Goal: Information Seeking & Learning: Check status

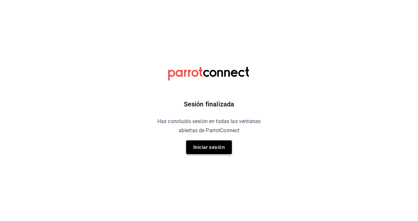
click at [214, 147] on button "Iniciar sesión" at bounding box center [209, 147] width 46 height 14
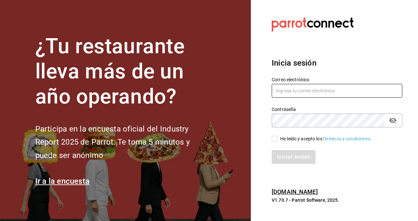
click at [314, 93] on input "text" at bounding box center [337, 91] width 131 height 14
type input "l"
type input "singleandoubleburger@hotmail.com"
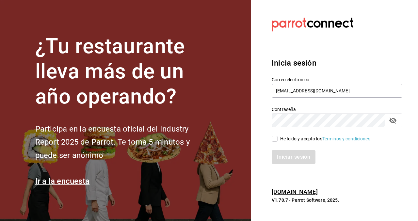
click at [276, 138] on input "He leído y acepto los Términos y condiciones." at bounding box center [275, 139] width 6 height 6
checkbox input "true"
click at [296, 159] on button "Iniciar sesión" at bounding box center [294, 157] width 44 height 14
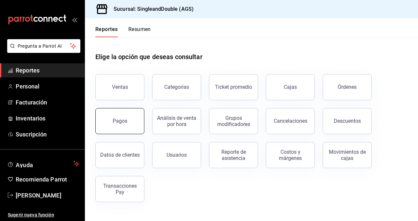
click at [106, 121] on button "Pagos" at bounding box center [119, 121] width 49 height 26
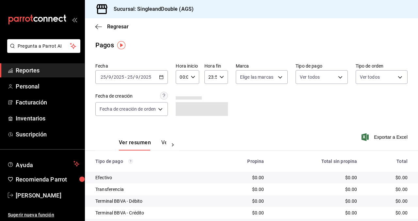
click at [164, 74] on div "[DATE] [DATE] - [DATE] [DATE]" at bounding box center [131, 77] width 73 height 14
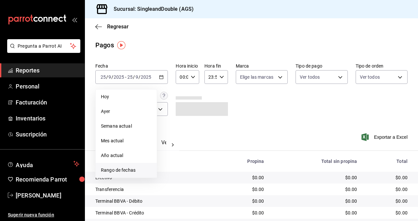
click at [117, 167] on span "Rango de fechas" at bounding box center [126, 170] width 51 height 7
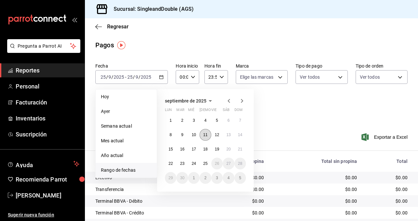
click at [205, 136] on abbr "11" at bounding box center [205, 135] width 4 height 5
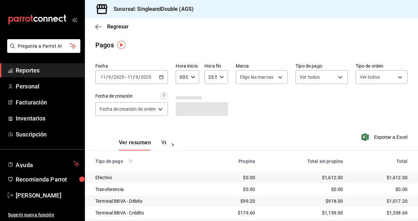
scroll to position [79, 0]
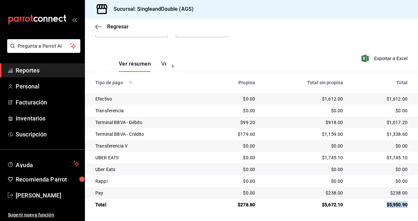
drag, startPoint x: 408, startPoint y: 205, endPoint x: 385, endPoint y: 204, distance: 23.5
click at [385, 204] on td "$5,950.90" at bounding box center [383, 205] width 70 height 12
copy div "$5,950.90"
drag, startPoint x: 407, startPoint y: 98, endPoint x: 374, endPoint y: 94, distance: 33.6
click at [374, 94] on td "$1,612.00" at bounding box center [383, 99] width 70 height 12
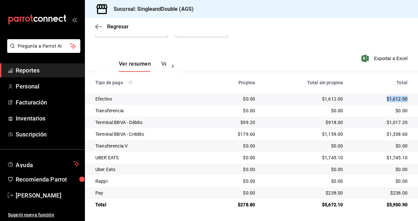
copy div "$1,612.00"
drag, startPoint x: 409, startPoint y: 124, endPoint x: 383, endPoint y: 122, distance: 26.2
click at [383, 122] on td "$1,017.20" at bounding box center [383, 123] width 70 height 12
copy div "$1,017.20"
drag, startPoint x: 408, startPoint y: 134, endPoint x: 382, endPoint y: 134, distance: 26.1
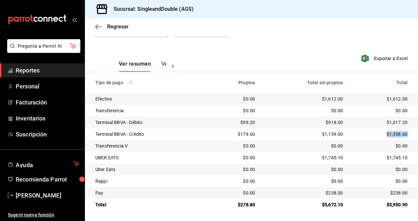
click at [382, 134] on td "$1,338.60" at bounding box center [383, 134] width 70 height 12
copy div "$1,338.60"
drag, startPoint x: 407, startPoint y: 157, endPoint x: 380, endPoint y: 156, distance: 27.1
click at [380, 156] on div "$1,745.10" at bounding box center [380, 158] width 54 height 7
copy div "$1,745.10"
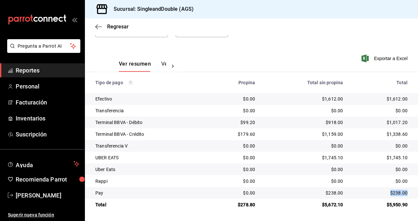
drag, startPoint x: 408, startPoint y: 192, endPoint x: 381, endPoint y: 190, distance: 26.8
click at [381, 190] on td "$238.00" at bounding box center [383, 193] width 70 height 12
copy div "$238.00"
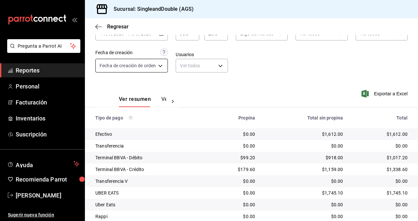
scroll to position [22, 0]
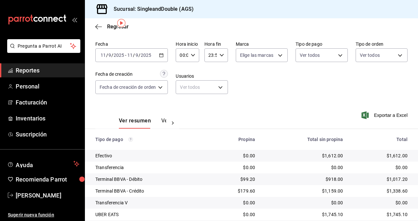
click at [161, 52] on div "2025-09-11 11 / 9 / 2025 - 2025-09-11 11 / 9 / 2025" at bounding box center [131, 55] width 73 height 14
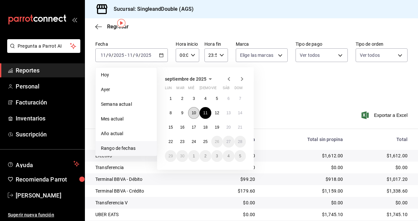
click at [195, 114] on abbr "10" at bounding box center [194, 113] width 4 height 5
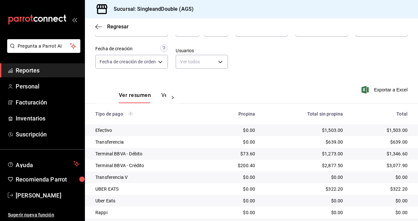
scroll to position [79, 0]
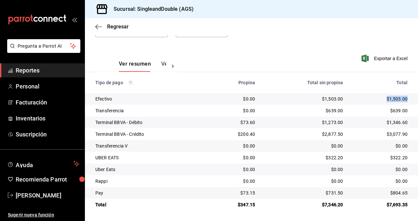
drag, startPoint x: 408, startPoint y: 99, endPoint x: 383, endPoint y: 97, distance: 25.8
click at [383, 97] on td "$1,503.00" at bounding box center [383, 99] width 70 height 12
copy div "$1,503.00"
drag, startPoint x: 408, startPoint y: 108, endPoint x: 385, endPoint y: 108, distance: 23.8
click at [385, 108] on td "$639.00" at bounding box center [383, 111] width 70 height 12
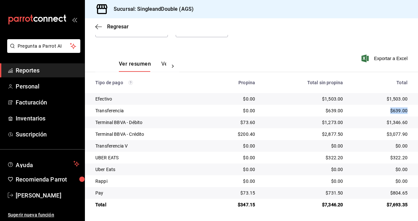
copy div "$639.00"
drag, startPoint x: 410, startPoint y: 194, endPoint x: 380, endPoint y: 191, distance: 30.1
click at [380, 191] on td "$804.65" at bounding box center [383, 193] width 70 height 12
copy div "$804.65"
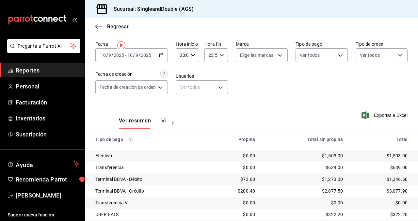
scroll to position [0, 0]
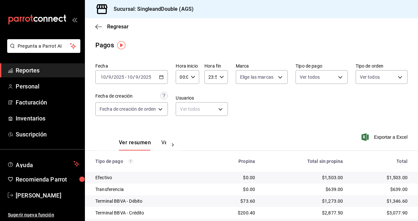
click at [158, 78] on div "2025-09-10 10 / 9 / 2025 - 2025-09-10 10 / 9 / 2025" at bounding box center [131, 77] width 73 height 14
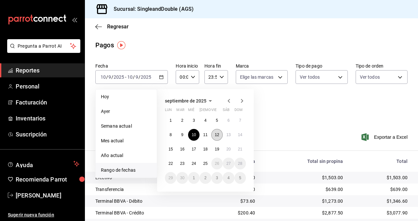
click at [218, 139] on button "12" at bounding box center [216, 135] width 11 height 12
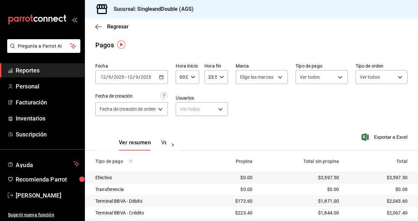
scroll to position [79, 0]
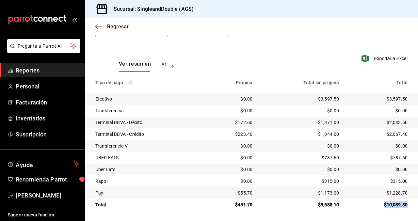
drag, startPoint x: 408, startPoint y: 203, endPoint x: 375, endPoint y: 203, distance: 33.3
click at [375, 203] on td "$10,039.80" at bounding box center [381, 205] width 74 height 12
copy div "$10,039.80"
drag, startPoint x: 409, startPoint y: 98, endPoint x: 382, endPoint y: 96, distance: 26.6
click at [382, 96] on td "$3,597.50" at bounding box center [381, 99] width 74 height 12
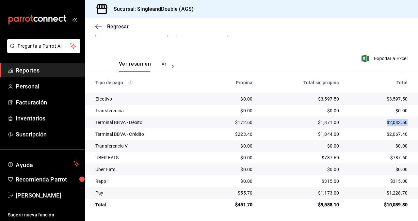
drag, startPoint x: 408, startPoint y: 124, endPoint x: 383, endPoint y: 122, distance: 24.9
click at [383, 122] on td "$2,043.60" at bounding box center [381, 123] width 74 height 12
drag, startPoint x: 407, startPoint y: 132, endPoint x: 381, endPoint y: 132, distance: 26.5
click at [381, 132] on div "$2,067.40" at bounding box center [379, 134] width 58 height 7
drag, startPoint x: 407, startPoint y: 159, endPoint x: 385, endPoint y: 158, distance: 22.9
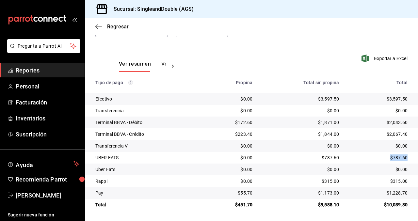
click at [385, 158] on div "$787.60" at bounding box center [379, 158] width 58 height 7
drag, startPoint x: 408, startPoint y: 182, endPoint x: 382, endPoint y: 182, distance: 26.1
click at [382, 182] on td "$315.00" at bounding box center [381, 181] width 74 height 12
drag, startPoint x: 409, startPoint y: 192, endPoint x: 383, endPoint y: 192, distance: 25.8
click at [383, 192] on td "$1,228.70" at bounding box center [381, 193] width 74 height 12
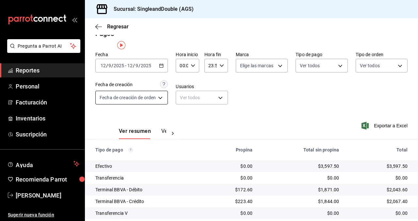
scroll to position [0, 0]
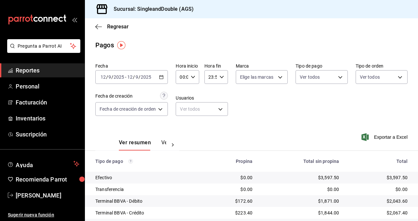
click at [161, 76] on \(Stroke\) "button" at bounding box center [162, 76] width 4 height 0
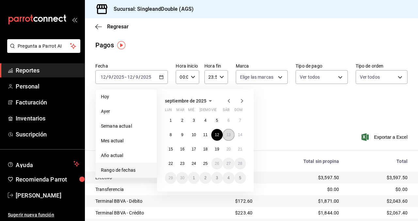
click at [230, 133] on abbr "13" at bounding box center [228, 135] width 4 height 5
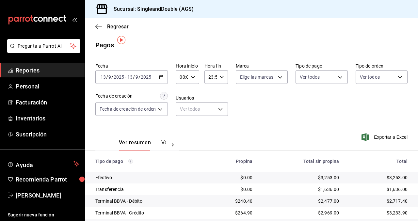
scroll to position [79, 0]
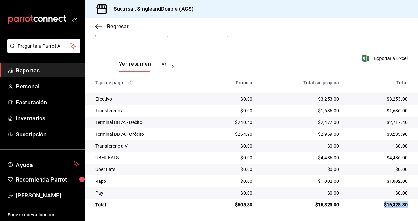
drag, startPoint x: 409, startPoint y: 205, endPoint x: 375, endPoint y: 205, distance: 33.3
click at [375, 205] on td "$16,328.30" at bounding box center [381, 205] width 74 height 12
drag, startPoint x: 408, startPoint y: 98, endPoint x: 387, endPoint y: 98, distance: 20.9
click at [387, 98] on td "$3,253.00" at bounding box center [381, 99] width 74 height 12
drag, startPoint x: 407, startPoint y: 111, endPoint x: 380, endPoint y: 109, distance: 26.9
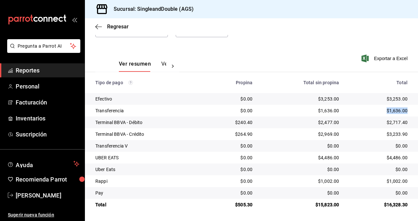
click at [380, 109] on div "$1,636.00" at bounding box center [379, 110] width 58 height 7
drag, startPoint x: 408, startPoint y: 123, endPoint x: 383, endPoint y: 123, distance: 25.2
click at [383, 123] on td "$2,717.40" at bounding box center [381, 123] width 74 height 12
drag, startPoint x: 409, startPoint y: 134, endPoint x: 376, endPoint y: 130, distance: 32.9
click at [376, 131] on td "$3,233.90" at bounding box center [381, 134] width 74 height 12
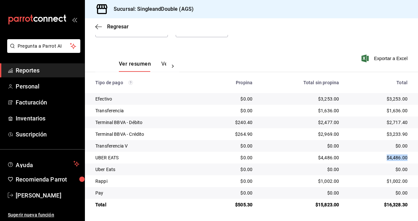
drag, startPoint x: 408, startPoint y: 157, endPoint x: 376, endPoint y: 156, distance: 31.7
click at [376, 156] on td "$4,486.00" at bounding box center [381, 158] width 74 height 12
drag, startPoint x: 407, startPoint y: 182, endPoint x: 374, endPoint y: 178, distance: 33.2
click at [374, 178] on div "$1,002.00" at bounding box center [379, 181] width 58 height 7
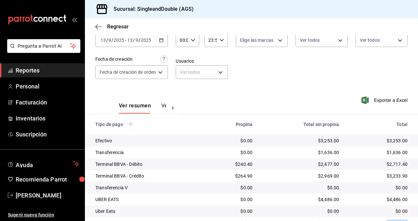
scroll to position [26, 0]
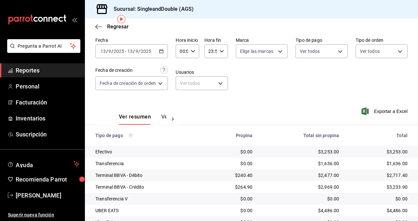
click at [161, 49] on icon "button" at bounding box center [161, 51] width 5 height 5
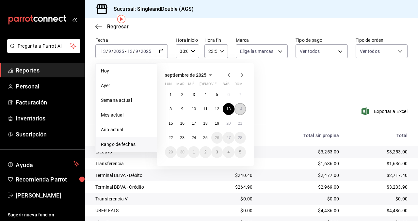
click at [241, 111] on button "14" at bounding box center [240, 109] width 11 height 12
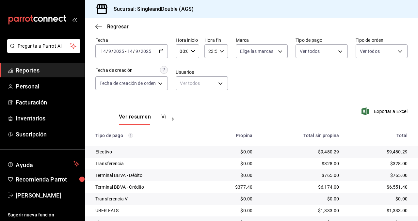
scroll to position [79, 0]
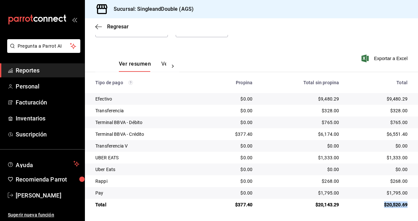
drag, startPoint x: 409, startPoint y: 205, endPoint x: 369, endPoint y: 203, distance: 39.6
click at [369, 203] on td "$20,520.69" at bounding box center [381, 205] width 74 height 12
drag, startPoint x: 409, startPoint y: 100, endPoint x: 377, endPoint y: 97, distance: 32.2
click at [378, 97] on td "$9,480.29" at bounding box center [381, 99] width 74 height 12
drag, startPoint x: 407, startPoint y: 110, endPoint x: 377, endPoint y: 106, distance: 30.6
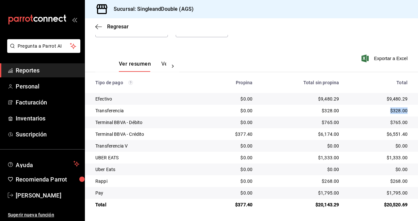
click at [377, 106] on td "$328.00" at bounding box center [381, 111] width 74 height 12
drag, startPoint x: 408, startPoint y: 123, endPoint x: 385, endPoint y: 123, distance: 23.5
click at [385, 123] on td "$765.00" at bounding box center [381, 123] width 74 height 12
drag, startPoint x: 408, startPoint y: 135, endPoint x: 380, endPoint y: 135, distance: 27.8
click at [380, 135] on td "$6,551.40" at bounding box center [381, 134] width 74 height 12
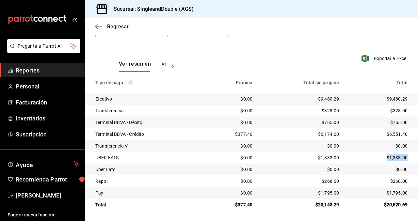
drag, startPoint x: 408, startPoint y: 156, endPoint x: 376, endPoint y: 155, distance: 32.4
click at [376, 155] on td "$1,333.00" at bounding box center [381, 158] width 74 height 12
drag, startPoint x: 409, startPoint y: 182, endPoint x: 376, endPoint y: 180, distance: 33.0
click at [376, 180] on td "$268.00" at bounding box center [381, 181] width 74 height 12
drag, startPoint x: 406, startPoint y: 192, endPoint x: 382, endPoint y: 192, distance: 24.2
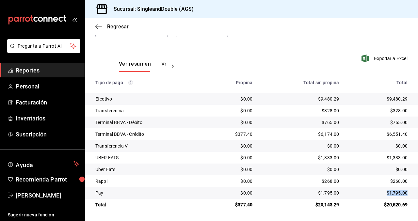
click at [382, 192] on div "$1,795.00" at bounding box center [379, 193] width 58 height 7
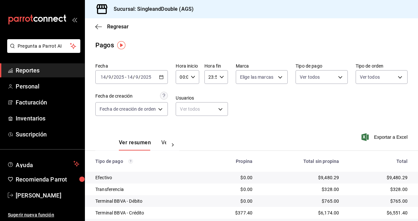
click at [159, 76] on div "2025-09-14 14 / 9 / 2025 - 2025-09-14 14 / 9 / 2025" at bounding box center [131, 77] width 73 height 14
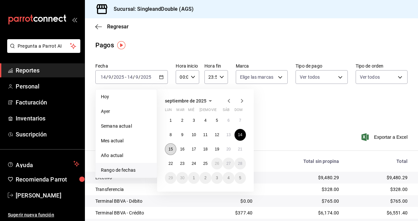
click at [174, 145] on button "15" at bounding box center [170, 149] width 11 height 12
click at [172, 147] on button "15" at bounding box center [170, 149] width 11 height 12
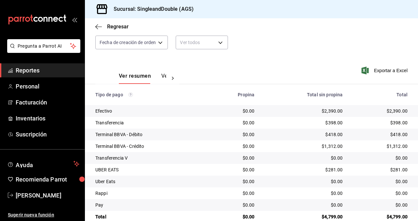
scroll to position [79, 0]
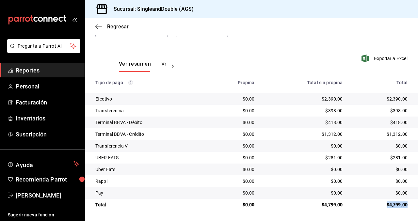
drag, startPoint x: 408, startPoint y: 205, endPoint x: 381, endPoint y: 205, distance: 27.1
click at [381, 205] on td "$4,799.00" at bounding box center [383, 205] width 70 height 12
drag, startPoint x: 408, startPoint y: 98, endPoint x: 374, endPoint y: 94, distance: 33.9
click at [374, 94] on td "$2,390.00" at bounding box center [383, 99] width 70 height 12
drag, startPoint x: 407, startPoint y: 111, endPoint x: 378, endPoint y: 109, distance: 29.4
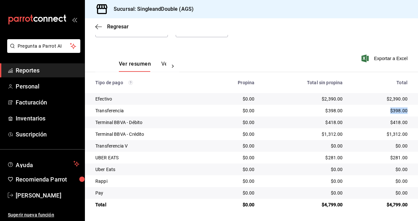
click at [378, 110] on div "$398.00" at bounding box center [380, 110] width 54 height 7
drag, startPoint x: 408, startPoint y: 123, endPoint x: 376, endPoint y: 119, distance: 32.2
click at [376, 119] on td "$418.00" at bounding box center [383, 123] width 70 height 12
drag, startPoint x: 408, startPoint y: 134, endPoint x: 377, endPoint y: 133, distance: 30.7
click at [377, 134] on td "$1,312.00" at bounding box center [383, 134] width 70 height 12
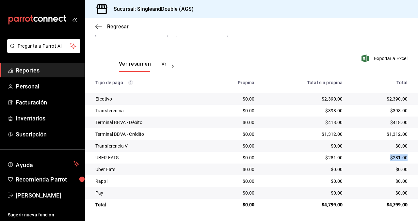
drag, startPoint x: 408, startPoint y: 156, endPoint x: 371, endPoint y: 152, distance: 37.5
click at [371, 153] on td "$281.00" at bounding box center [383, 158] width 70 height 12
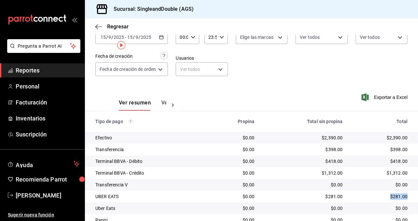
scroll to position [0, 0]
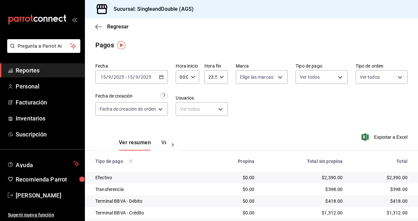
click at [157, 74] on div "2025-09-15 15 / 9 / 2025 - 2025-09-15 15 / 9 / 2025" at bounding box center [131, 77] width 73 height 14
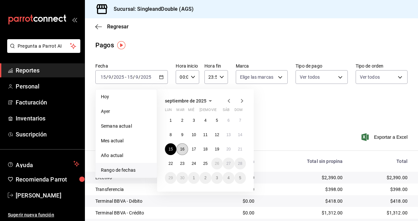
click at [179, 148] on button "16" at bounding box center [181, 149] width 11 height 12
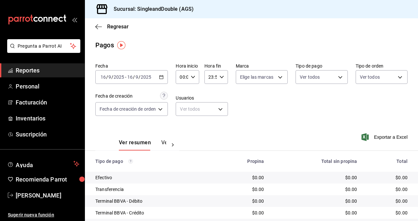
click at [163, 78] on \(Stroke\) "button" at bounding box center [161, 77] width 4 height 4
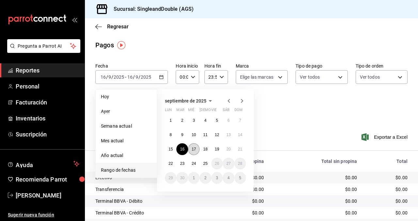
click at [196, 151] on button "17" at bounding box center [193, 149] width 11 height 12
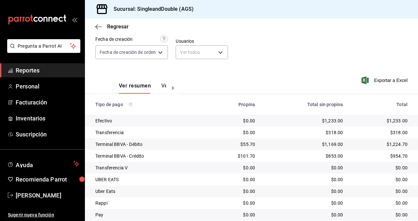
scroll to position [79, 0]
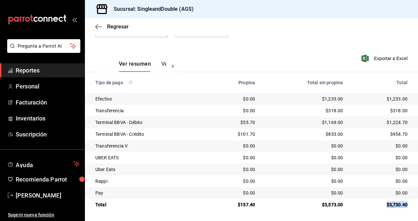
drag, startPoint x: 410, startPoint y: 206, endPoint x: 376, endPoint y: 200, distance: 33.8
click at [376, 200] on td "$3,730.40" at bounding box center [383, 205] width 70 height 12
drag, startPoint x: 408, startPoint y: 98, endPoint x: 379, endPoint y: 96, distance: 28.8
click at [380, 96] on td "$1,233.00" at bounding box center [383, 99] width 70 height 12
drag, startPoint x: 409, startPoint y: 111, endPoint x: 381, endPoint y: 109, distance: 27.8
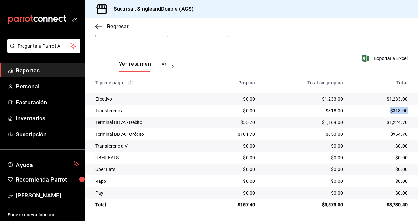
click at [381, 109] on td "$318.00" at bounding box center [383, 111] width 70 height 12
drag, startPoint x: 409, startPoint y: 123, endPoint x: 371, endPoint y: 122, distance: 37.6
click at [372, 122] on td "$1,224.70" at bounding box center [383, 123] width 70 height 12
drag, startPoint x: 407, startPoint y: 133, endPoint x: 385, endPoint y: 133, distance: 21.6
click at [385, 133] on td "$954.70" at bounding box center [383, 134] width 70 height 12
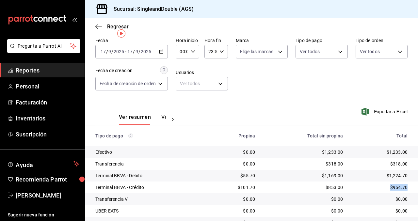
scroll to position [11, 0]
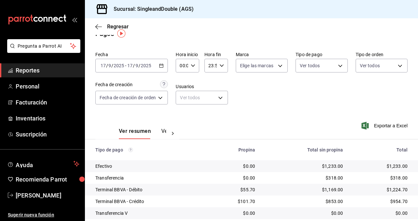
click at [157, 66] on div "2025-09-17 17 / 9 / 2025 - 2025-09-17 17 / 9 / 2025" at bounding box center [131, 66] width 73 height 14
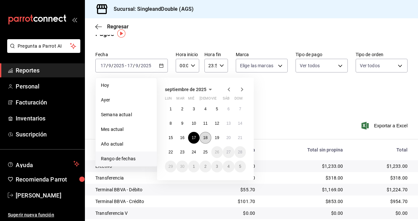
click at [205, 134] on button "18" at bounding box center [205, 138] width 11 height 12
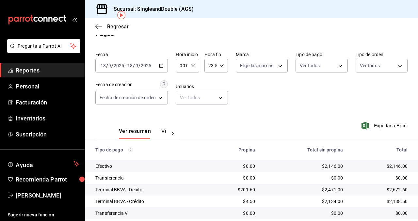
scroll to position [79, 0]
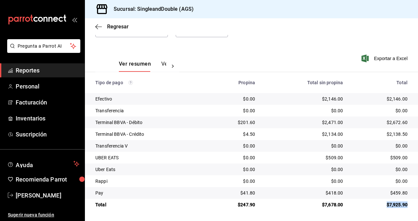
drag, startPoint x: 408, startPoint y: 204, endPoint x: 376, endPoint y: 200, distance: 31.9
click at [376, 200] on td "$7,925.90" at bounding box center [383, 205] width 70 height 12
drag, startPoint x: 407, startPoint y: 98, endPoint x: 380, endPoint y: 98, distance: 27.4
click at [380, 98] on div "$2,146.00" at bounding box center [380, 99] width 54 height 7
drag, startPoint x: 409, startPoint y: 123, endPoint x: 376, endPoint y: 122, distance: 33.0
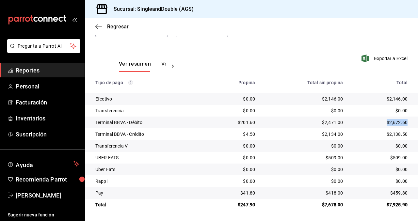
click at [376, 122] on td "$2,672.60" at bounding box center [383, 123] width 70 height 12
drag, startPoint x: 407, startPoint y: 134, endPoint x: 376, endPoint y: 132, distance: 31.1
click at [376, 132] on div "$2,138.50" at bounding box center [380, 134] width 54 height 7
drag, startPoint x: 409, startPoint y: 158, endPoint x: 378, endPoint y: 156, distance: 30.8
click at [378, 156] on td "$509.00" at bounding box center [383, 158] width 70 height 12
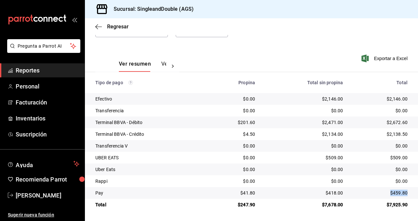
drag, startPoint x: 408, startPoint y: 192, endPoint x: 383, endPoint y: 189, distance: 25.3
click at [383, 189] on td "$459.80" at bounding box center [383, 193] width 70 height 12
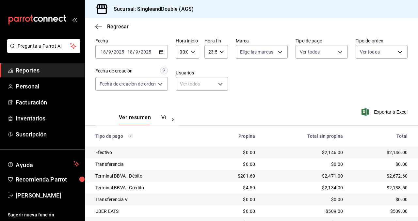
scroll to position [11, 0]
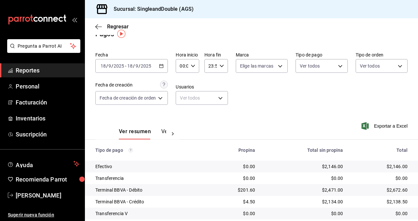
click at [161, 66] on icon "button" at bounding box center [161, 66] width 5 height 5
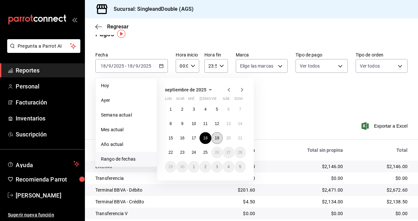
click at [217, 136] on abbr "19" at bounding box center [217, 138] width 4 height 5
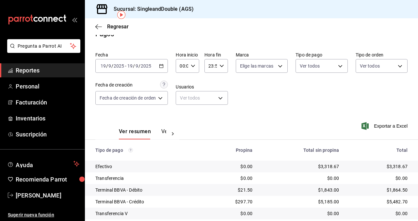
scroll to position [79, 0]
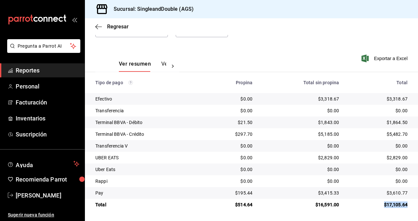
drag, startPoint x: 409, startPoint y: 205, endPoint x: 373, endPoint y: 202, distance: 36.1
click at [372, 203] on td "$17,105.64" at bounding box center [381, 205] width 74 height 12
drag, startPoint x: 408, startPoint y: 97, endPoint x: 370, endPoint y: 96, distance: 37.3
click at [370, 96] on td "$3,318.67" at bounding box center [381, 99] width 74 height 12
drag, startPoint x: 409, startPoint y: 123, endPoint x: 383, endPoint y: 122, distance: 26.5
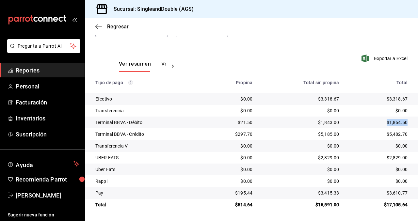
click at [383, 122] on td "$1,864.50" at bounding box center [381, 123] width 74 height 12
drag, startPoint x: 407, startPoint y: 134, endPoint x: 378, endPoint y: 134, distance: 29.1
click at [378, 134] on div "$5,482.70" at bounding box center [379, 134] width 58 height 7
drag, startPoint x: 408, startPoint y: 158, endPoint x: 386, endPoint y: 157, distance: 21.9
click at [386, 157] on td "$2,829.00" at bounding box center [381, 158] width 74 height 12
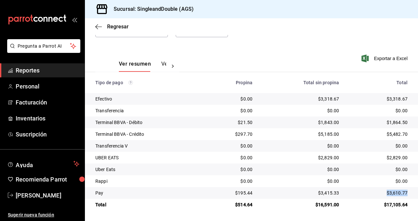
drag, startPoint x: 409, startPoint y: 192, endPoint x: 379, endPoint y: 189, distance: 30.2
click at [379, 189] on td "$3,610.77" at bounding box center [381, 193] width 74 height 12
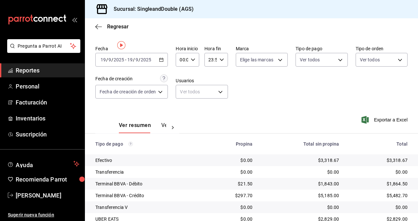
scroll to position [0, 0]
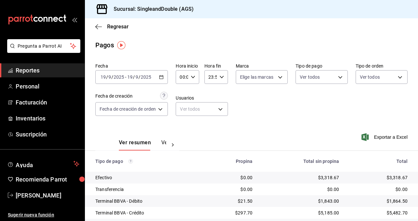
click at [159, 74] on div "2025-09-19 19 / 9 / 2025 - 2025-09-19 19 / 9 / 2025" at bounding box center [131, 77] width 73 height 14
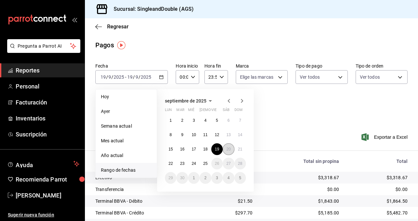
click at [231, 150] on button "20" at bounding box center [228, 149] width 11 height 12
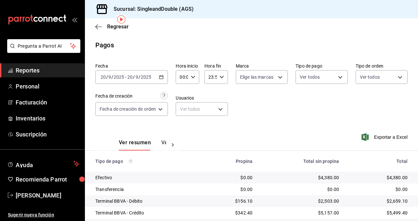
scroll to position [79, 0]
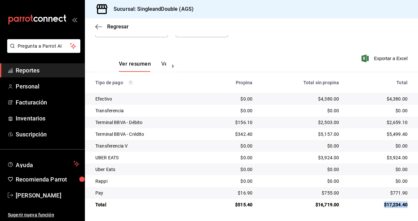
drag, startPoint x: 409, startPoint y: 206, endPoint x: 372, endPoint y: 201, distance: 37.8
click at [373, 202] on td "$17,234.40" at bounding box center [381, 205] width 74 height 12
drag, startPoint x: 409, startPoint y: 98, endPoint x: 370, endPoint y: 98, distance: 38.6
click at [370, 98] on td "$4,380.00" at bounding box center [381, 99] width 74 height 12
drag, startPoint x: 408, startPoint y: 123, endPoint x: 370, endPoint y: 118, distance: 38.8
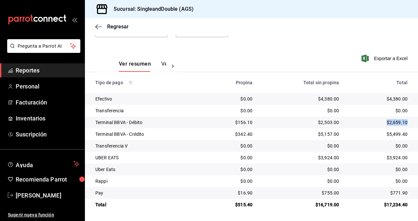
click at [370, 118] on td "$2,659.10" at bounding box center [381, 123] width 74 height 12
drag, startPoint x: 407, startPoint y: 134, endPoint x: 375, endPoint y: 127, distance: 33.1
click at [375, 127] on tbody "Efectivo $0.00 $4,380.00 $4,380.00 Transferencia $0.00 $0.00 $0.00 Terminal BBV…" at bounding box center [251, 152] width 333 height 118
click at [397, 133] on div "$5,499.40" at bounding box center [379, 134] width 58 height 7
drag, startPoint x: 407, startPoint y: 134, endPoint x: 386, endPoint y: 134, distance: 21.2
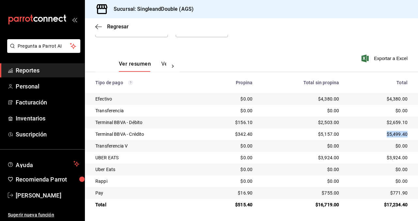
click at [386, 134] on div "$5,499.40" at bounding box center [379, 134] width 58 height 7
drag, startPoint x: 408, startPoint y: 159, endPoint x: 387, endPoint y: 158, distance: 20.6
click at [387, 158] on td "$3,924.00" at bounding box center [381, 158] width 74 height 12
drag, startPoint x: 408, startPoint y: 193, endPoint x: 381, endPoint y: 192, distance: 26.8
click at [381, 192] on td "$771.90" at bounding box center [381, 193] width 74 height 12
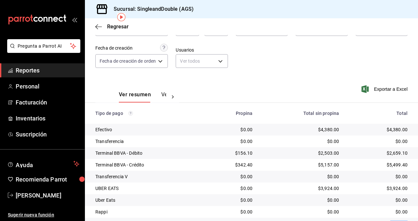
scroll to position [15, 0]
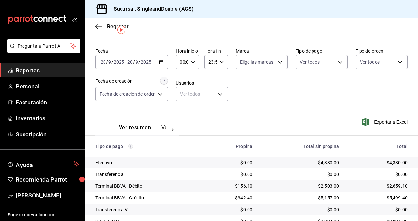
click at [167, 60] on div "2025-09-20 20 / 9 / 2025 - 2025-09-20 20 / 9 / 2025" at bounding box center [131, 62] width 73 height 14
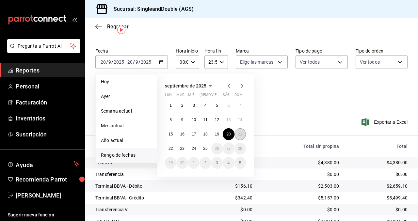
click at [238, 136] on button "21" at bounding box center [240, 134] width 11 height 12
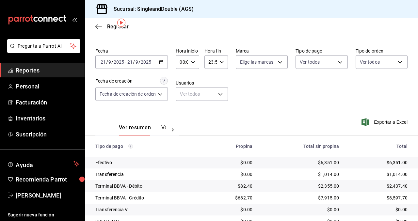
scroll to position [79, 0]
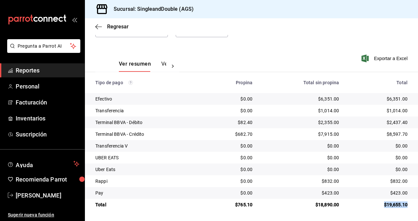
drag, startPoint x: 407, startPoint y: 204, endPoint x: 377, endPoint y: 199, distance: 30.4
click at [377, 200] on td "$19,655.10" at bounding box center [381, 205] width 74 height 12
drag, startPoint x: 408, startPoint y: 98, endPoint x: 376, endPoint y: 97, distance: 32.4
click at [376, 97] on td "$6,351.00" at bounding box center [381, 99] width 74 height 12
drag, startPoint x: 408, startPoint y: 109, endPoint x: 385, endPoint y: 109, distance: 23.5
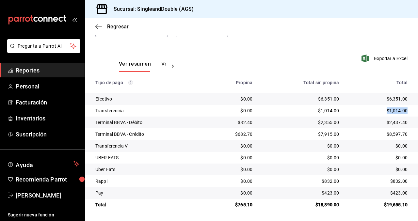
click at [385, 109] on td "$1,014.00" at bounding box center [381, 111] width 74 height 12
drag, startPoint x: 408, startPoint y: 122, endPoint x: 386, endPoint y: 121, distance: 21.6
click at [386, 121] on td "$2,437.40" at bounding box center [381, 123] width 74 height 12
drag, startPoint x: 408, startPoint y: 135, endPoint x: 376, endPoint y: 135, distance: 31.7
click at [376, 135] on td "$8,597.70" at bounding box center [381, 134] width 74 height 12
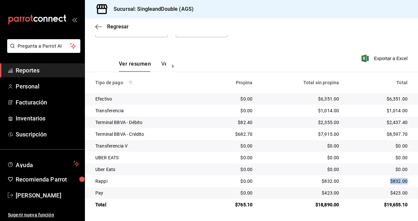
drag, startPoint x: 408, startPoint y: 179, endPoint x: 377, endPoint y: 179, distance: 30.4
click at [377, 179] on td "$832.00" at bounding box center [381, 181] width 74 height 12
drag, startPoint x: 408, startPoint y: 196, endPoint x: 376, endPoint y: 191, distance: 32.7
click at [376, 191] on td "$423.00" at bounding box center [381, 193] width 74 height 12
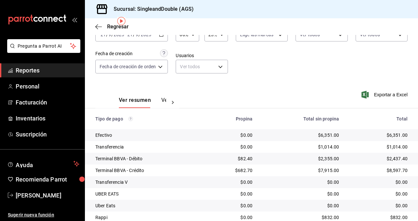
scroll to position [0, 0]
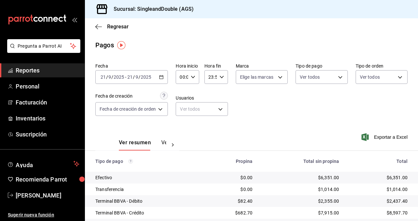
click at [152, 74] on div "2025-09-21 21 / 9 / 2025 - 2025-09-21 21 / 9 / 2025" at bounding box center [131, 77] width 73 height 14
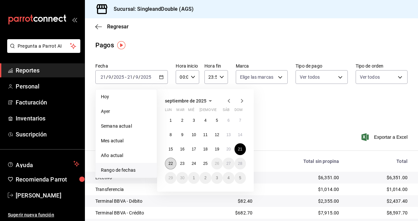
click at [172, 160] on button "22" at bounding box center [170, 164] width 11 height 12
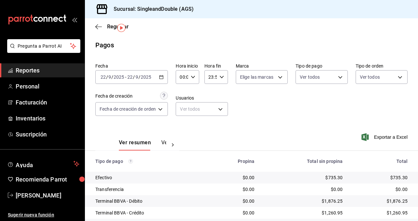
scroll to position [79, 0]
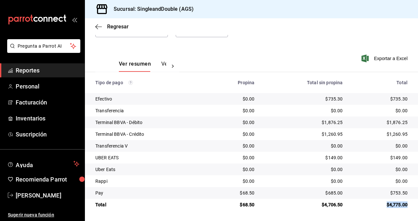
drag, startPoint x: 407, startPoint y: 203, endPoint x: 363, endPoint y: 200, distance: 44.6
click at [363, 200] on td "$4,775.00" at bounding box center [383, 205] width 70 height 12
drag, startPoint x: 407, startPoint y: 100, endPoint x: 369, endPoint y: 96, distance: 38.7
click at [369, 96] on div "$735.30" at bounding box center [380, 99] width 54 height 7
drag, startPoint x: 407, startPoint y: 123, endPoint x: 374, endPoint y: 121, distance: 32.4
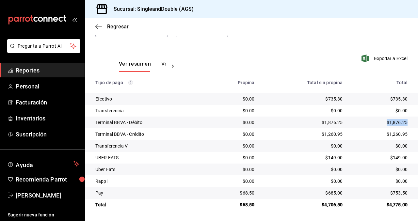
click at [374, 121] on div "$1,876.25" at bounding box center [380, 122] width 54 height 7
drag, startPoint x: 407, startPoint y: 133, endPoint x: 379, endPoint y: 133, distance: 28.4
click at [379, 133] on div "$1,260.95" at bounding box center [380, 134] width 54 height 7
drag, startPoint x: 409, startPoint y: 157, endPoint x: 380, endPoint y: 157, distance: 29.1
click at [380, 157] on td "$149.00" at bounding box center [383, 158] width 70 height 12
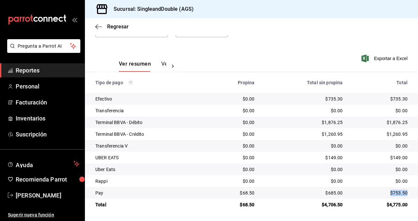
drag, startPoint x: 408, startPoint y: 193, endPoint x: 382, endPoint y: 192, distance: 26.5
click at [382, 192] on td "$753.50" at bounding box center [383, 193] width 70 height 12
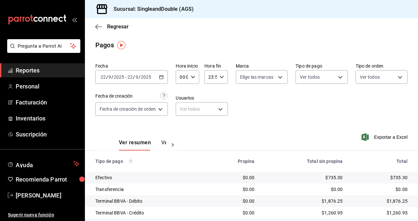
click at [163, 74] on div "2025-09-22 22 / 9 / 2025 - 2025-09-22 22 / 9 / 2025" at bounding box center [131, 77] width 73 height 14
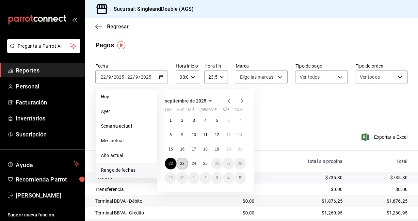
click at [183, 164] on abbr "23" at bounding box center [182, 163] width 4 height 5
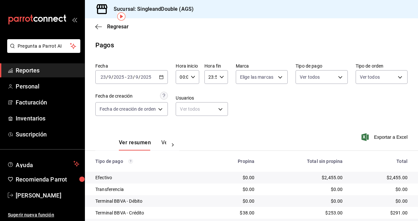
scroll to position [79, 0]
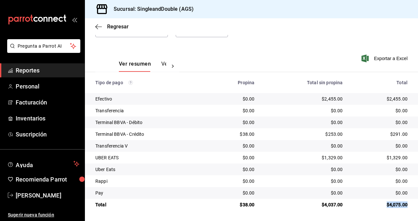
drag, startPoint x: 409, startPoint y: 206, endPoint x: 384, endPoint y: 202, distance: 25.5
click at [384, 202] on td "$4,075.00" at bounding box center [383, 205] width 70 height 12
drag, startPoint x: 408, startPoint y: 100, endPoint x: 382, endPoint y: 100, distance: 26.1
click at [382, 100] on td "$2,455.00" at bounding box center [383, 99] width 70 height 12
drag, startPoint x: 408, startPoint y: 134, endPoint x: 382, endPoint y: 132, distance: 25.5
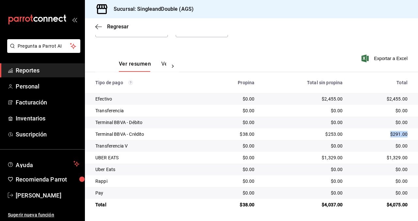
click at [382, 132] on td "$291.00" at bounding box center [383, 134] width 70 height 12
drag, startPoint x: 407, startPoint y: 157, endPoint x: 382, endPoint y: 157, distance: 25.2
click at [382, 157] on div "$1,329.00" at bounding box center [380, 158] width 54 height 7
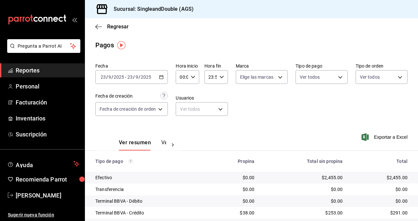
click at [161, 78] on icon "button" at bounding box center [161, 77] width 5 height 5
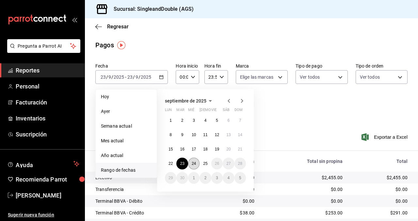
click at [194, 166] on button "24" at bounding box center [193, 164] width 11 height 12
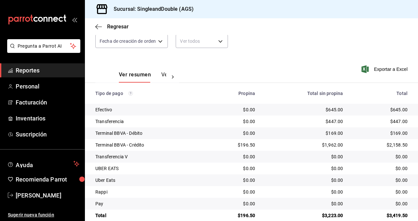
scroll to position [79, 0]
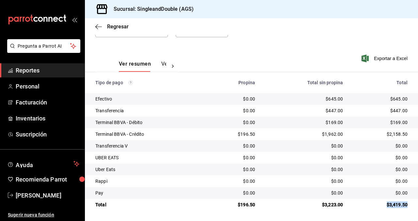
drag, startPoint x: 408, startPoint y: 206, endPoint x: 381, endPoint y: 204, distance: 27.8
click at [381, 204] on td "$3,419.50" at bounding box center [383, 205] width 70 height 12
drag, startPoint x: 408, startPoint y: 99, endPoint x: 389, endPoint y: 97, distance: 18.4
click at [389, 97] on td "$645.00" at bounding box center [383, 99] width 70 height 12
drag, startPoint x: 408, startPoint y: 111, endPoint x: 385, endPoint y: 111, distance: 22.9
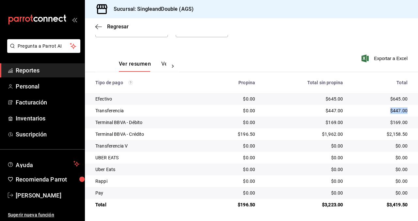
click at [385, 111] on td "$447.00" at bounding box center [383, 111] width 70 height 12
drag, startPoint x: 408, startPoint y: 122, endPoint x: 388, endPoint y: 121, distance: 20.3
click at [388, 121] on td "$169.00" at bounding box center [383, 123] width 70 height 12
drag, startPoint x: 408, startPoint y: 132, endPoint x: 389, endPoint y: 132, distance: 18.9
click at [389, 132] on td "$2,158.50" at bounding box center [383, 134] width 70 height 12
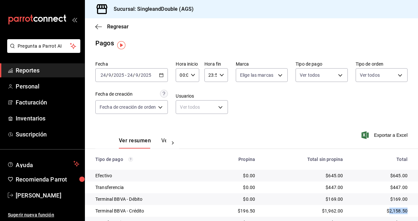
scroll to position [0, 0]
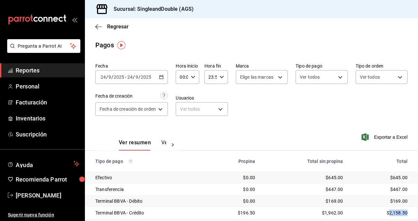
click at [163, 77] on icon "button" at bounding box center [161, 77] width 5 height 5
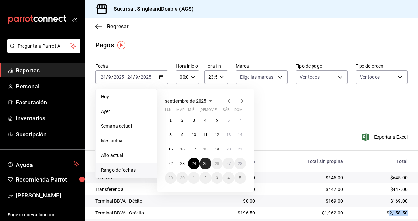
click at [206, 163] on abbr "25" at bounding box center [205, 163] width 4 height 5
click at [205, 161] on button "25" at bounding box center [205, 164] width 11 height 12
